Goal: Task Accomplishment & Management: Use online tool/utility

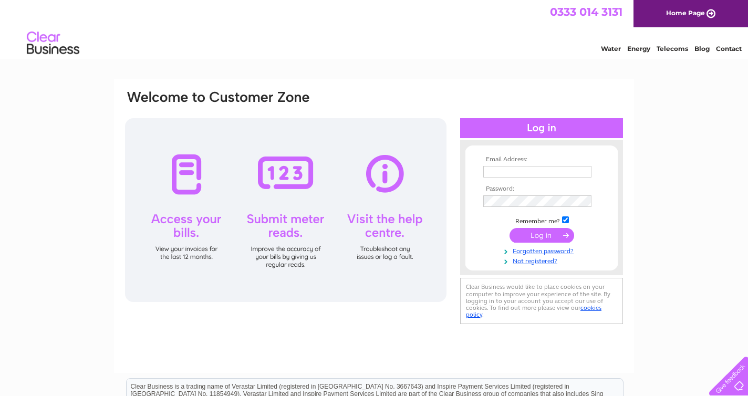
type input "rj.gardner@yahoo.co.uk"
click at [550, 232] on input "submit" at bounding box center [541, 235] width 65 height 15
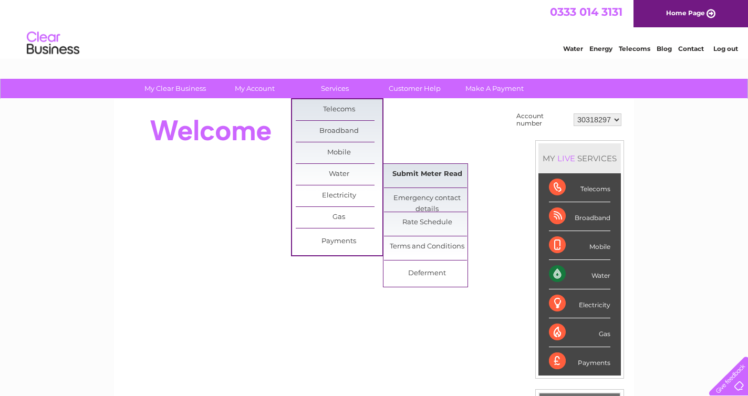
click at [410, 178] on link "Submit Meter Read" at bounding box center [427, 174] width 87 height 21
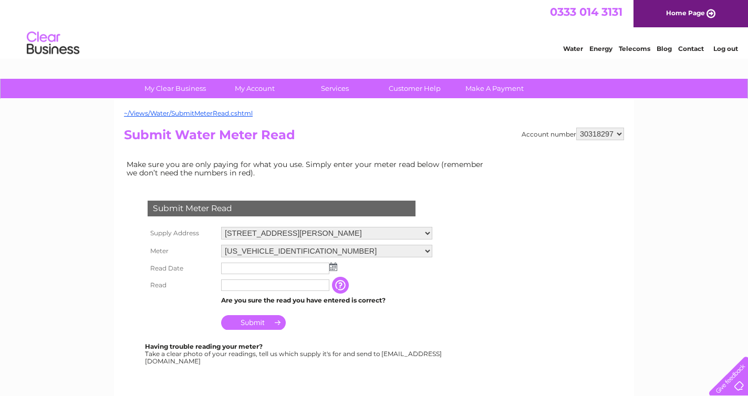
click at [276, 271] on input "text" at bounding box center [275, 269] width 108 height 12
click at [332, 272] on td at bounding box center [326, 269] width 216 height 18
click at [335, 268] on img at bounding box center [333, 267] width 8 height 8
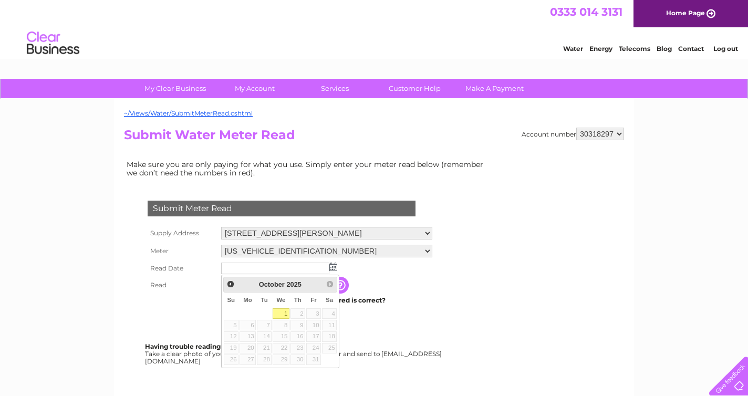
click at [284, 312] on link "1" at bounding box center [281, 313] width 17 height 11
type input "[DATE]"
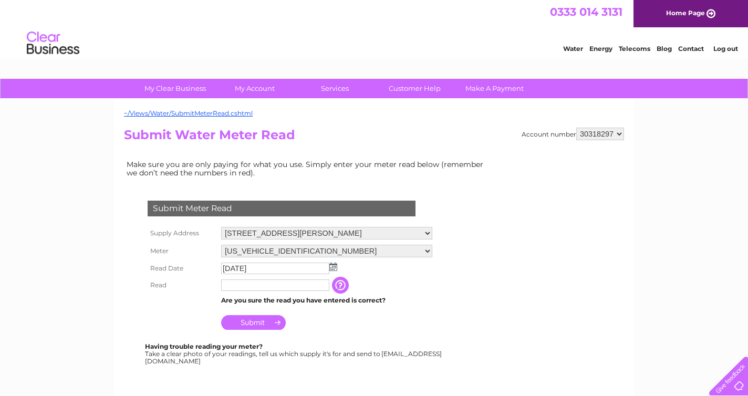
click at [275, 286] on input "text" at bounding box center [275, 285] width 108 height 12
type input "192"
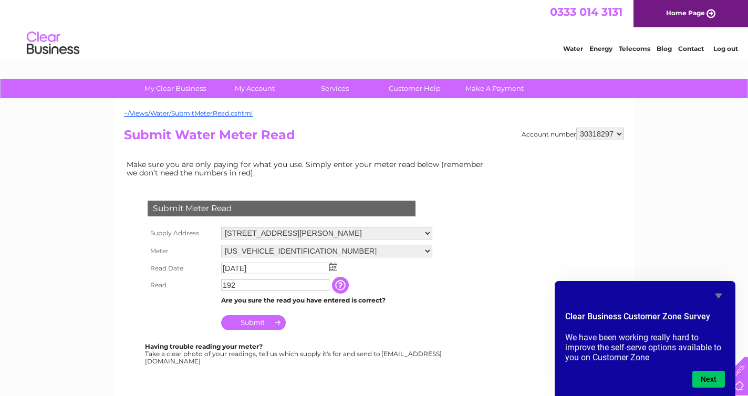
click at [276, 321] on input "Submit" at bounding box center [253, 322] width 65 height 15
